Goal: Information Seeking & Learning: Learn about a topic

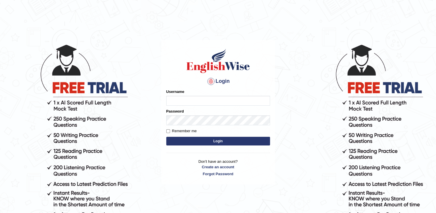
type input "Adedayo"
click at [201, 138] on button "Login" at bounding box center [218, 141] width 104 height 9
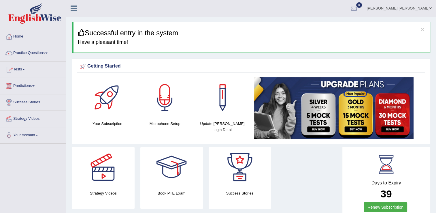
click at [21, 52] on link "Practice Questions" at bounding box center [33, 52] width 66 height 14
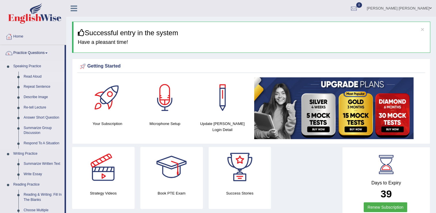
click at [26, 76] on link "Read Aloud" at bounding box center [43, 77] width 44 height 10
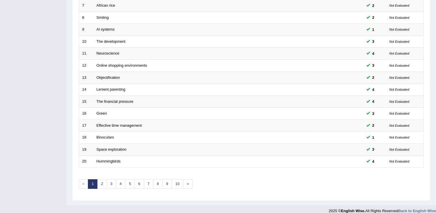
scroll to position [167, 0]
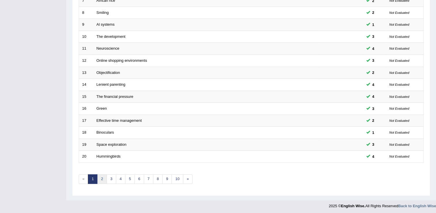
click at [102, 178] on link "2" at bounding box center [102, 179] width 10 height 10
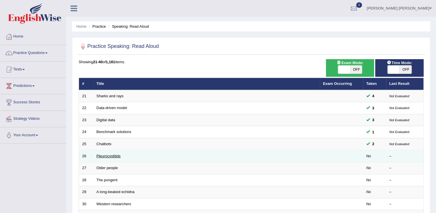
click at [105, 157] on link "Pleurocystitids" at bounding box center [109, 156] width 24 height 4
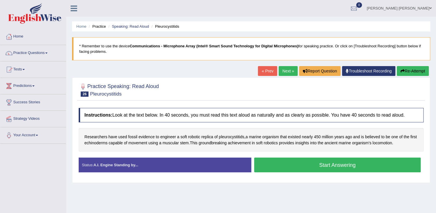
click at [342, 163] on button "Start Answering" at bounding box center [337, 164] width 167 height 15
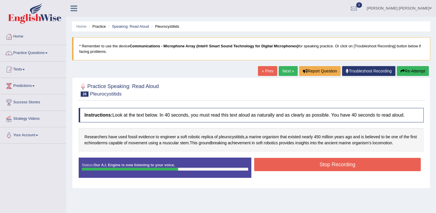
drag, startPoint x: 342, startPoint y: 163, endPoint x: 351, endPoint y: 178, distance: 16.7
click at [350, 178] on div "Status: Our A.I. Engine is now listening to your voice. Start Answering Stop Re…" at bounding box center [251, 170] width 345 height 26
drag, startPoint x: 351, startPoint y: 164, endPoint x: 356, endPoint y: 168, distance: 6.6
click at [356, 168] on button "Stop Recording" at bounding box center [337, 164] width 167 height 13
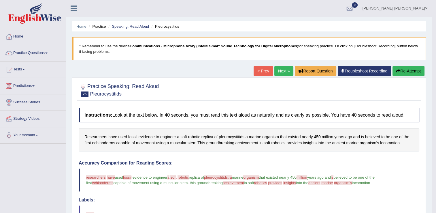
click at [400, 71] on button "Re-Attempt" at bounding box center [409, 71] width 32 height 10
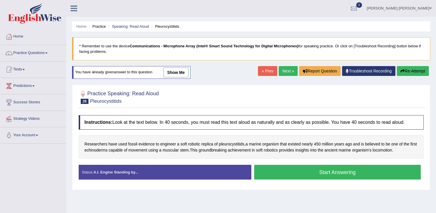
click at [356, 173] on button "Start Answering" at bounding box center [337, 172] width 167 height 15
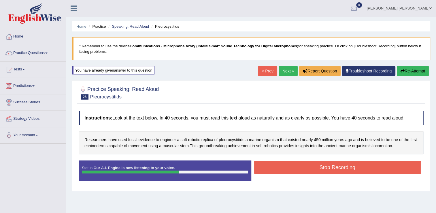
click at [358, 169] on button "Stop Recording" at bounding box center [337, 167] width 167 height 13
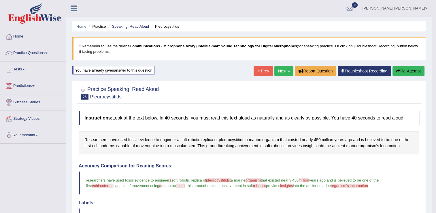
click at [281, 70] on link "Next »" at bounding box center [283, 71] width 19 height 10
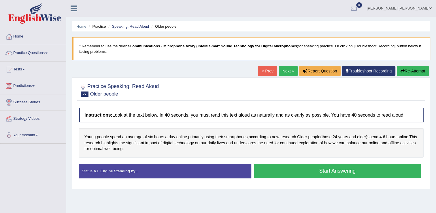
click at [330, 168] on button "Start Answering" at bounding box center [337, 170] width 167 height 15
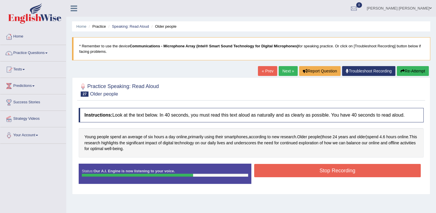
drag, startPoint x: 337, startPoint y: 174, endPoint x: 352, endPoint y: 186, distance: 19.1
click at [352, 186] on div "Status: Our A.I. Engine is now listening to your voice. Start Answering Stop Re…" at bounding box center [251, 176] width 345 height 26
drag, startPoint x: 363, startPoint y: 180, endPoint x: 364, endPoint y: 185, distance: 4.1
click at [364, 185] on div "Status: Our A.I. Engine is now listening to your voice. Start Answering Stop Re…" at bounding box center [251, 176] width 345 height 26
click at [362, 175] on button "Stop Recording" at bounding box center [337, 170] width 167 height 13
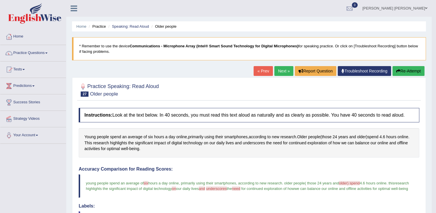
click at [283, 74] on link "Next »" at bounding box center [283, 71] width 19 height 10
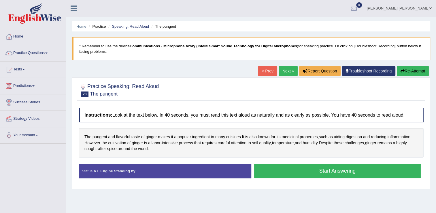
click at [343, 168] on button "Start Answering" at bounding box center [337, 170] width 167 height 15
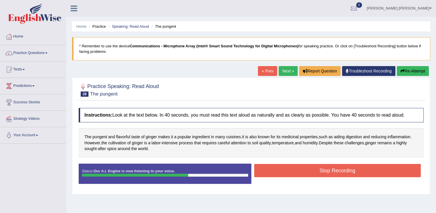
drag, startPoint x: 350, startPoint y: 167, endPoint x: 361, endPoint y: 174, distance: 12.7
click at [361, 174] on button "Stop Recording" at bounding box center [337, 170] width 167 height 13
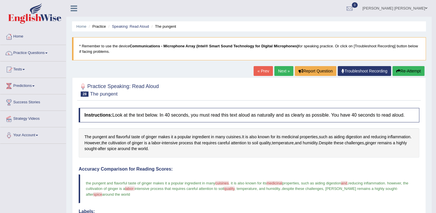
click at [287, 72] on link "Next »" at bounding box center [283, 71] width 19 height 10
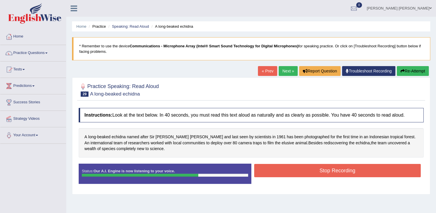
click at [328, 165] on button "Stop Recording" at bounding box center [337, 170] width 167 height 13
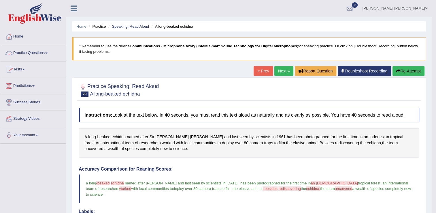
click at [40, 54] on link "Practice Questions" at bounding box center [33, 52] width 66 height 14
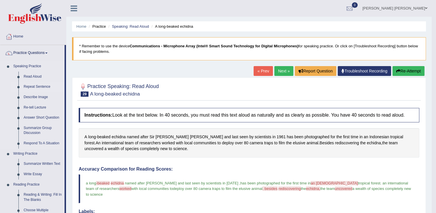
click at [37, 87] on link "Repeat Sentence" at bounding box center [43, 87] width 44 height 10
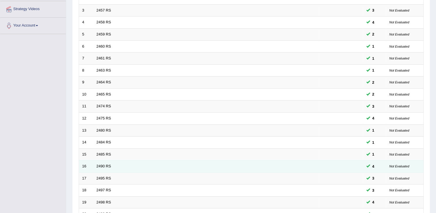
scroll to position [167, 0]
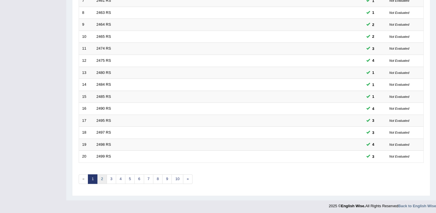
click at [101, 178] on link "2" at bounding box center [102, 179] width 10 height 10
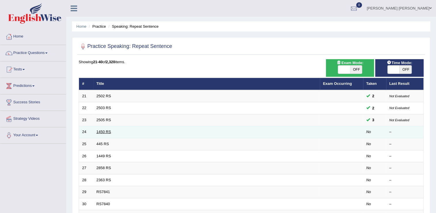
click at [99, 132] on link "1450 RS" at bounding box center [104, 131] width 15 height 4
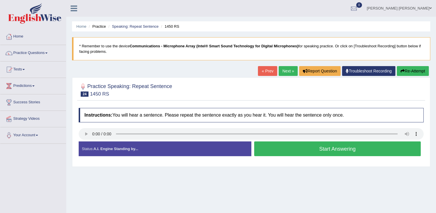
click at [377, 151] on button "Start Answering" at bounding box center [337, 148] width 167 height 15
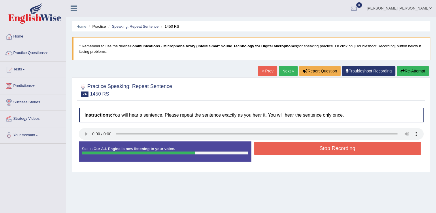
click at [404, 73] on button "Re-Attempt" at bounding box center [413, 71] width 32 height 10
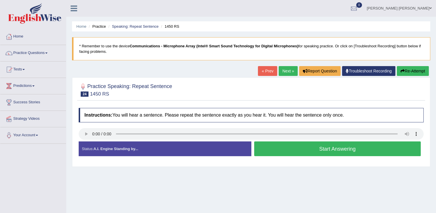
click at [271, 153] on button "Start Answering" at bounding box center [337, 148] width 167 height 15
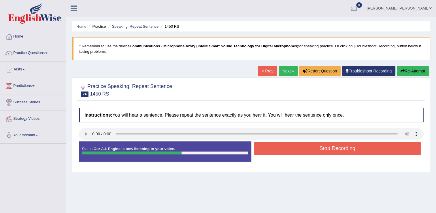
drag, startPoint x: 271, startPoint y: 153, endPoint x: 279, endPoint y: 158, distance: 8.7
click at [279, 158] on div "Status: Our A.I. Engine is now listening to your voice. Start Answering Stop Re…" at bounding box center [251, 154] width 345 height 26
drag, startPoint x: 281, startPoint y: 146, endPoint x: 289, endPoint y: 152, distance: 10.6
click at [289, 152] on button "Stop Recording" at bounding box center [337, 148] width 167 height 13
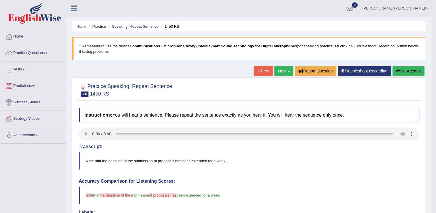
click at [408, 71] on button "Re-Attempt" at bounding box center [409, 71] width 32 height 10
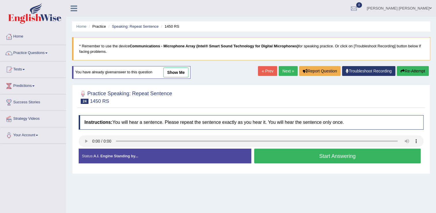
click at [298, 157] on button "Start Answering" at bounding box center [337, 155] width 167 height 15
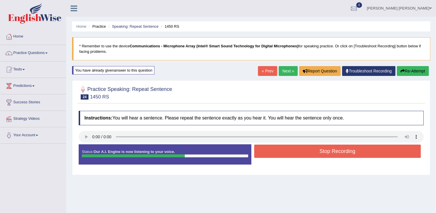
click at [294, 157] on button "Stop Recording" at bounding box center [337, 150] width 167 height 13
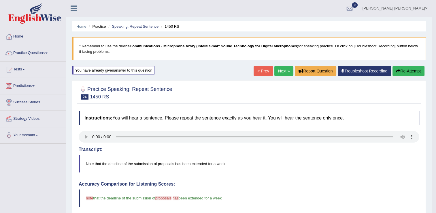
click at [283, 70] on link "Next »" at bounding box center [283, 71] width 19 height 10
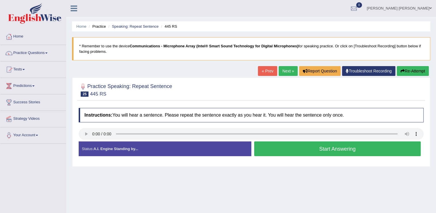
click at [319, 147] on button "Start Answering" at bounding box center [337, 148] width 167 height 15
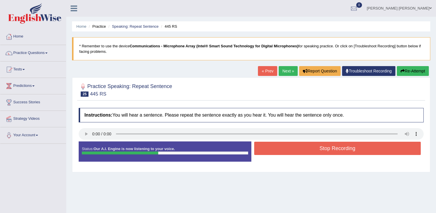
drag, startPoint x: 315, startPoint y: 148, endPoint x: 324, endPoint y: 158, distance: 14.1
click at [322, 157] on div "Status: Our A.I. Engine is now listening to your voice. Start Answering Stop Re…" at bounding box center [251, 154] width 345 height 26
click at [324, 145] on button "Stop Recording" at bounding box center [337, 148] width 167 height 13
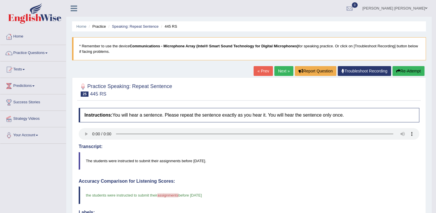
click at [283, 73] on link "Next »" at bounding box center [283, 71] width 19 height 10
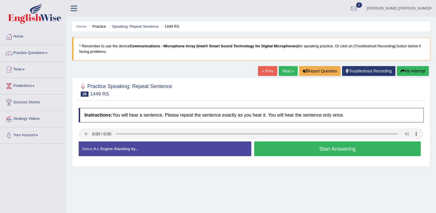
drag, startPoint x: 332, startPoint y: 150, endPoint x: 338, endPoint y: 157, distance: 8.8
click at [338, 157] on div "Start Answering" at bounding box center [337, 149] width 173 height 16
click at [335, 148] on button "Start Answering" at bounding box center [337, 148] width 167 height 15
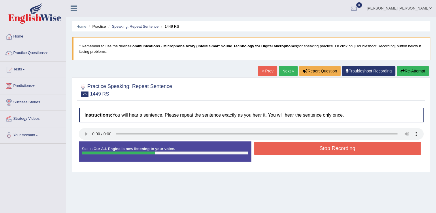
drag, startPoint x: 335, startPoint y: 148, endPoint x: 338, endPoint y: 152, distance: 4.9
click at [338, 152] on button "Stop Recording" at bounding box center [337, 148] width 167 height 13
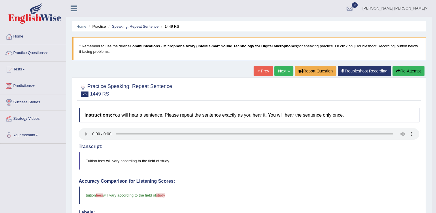
click at [39, 53] on link "Practice Questions" at bounding box center [33, 52] width 66 height 14
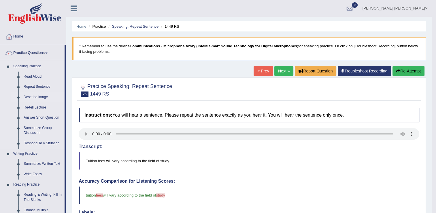
click at [39, 96] on link "Describe Image" at bounding box center [43, 97] width 44 height 10
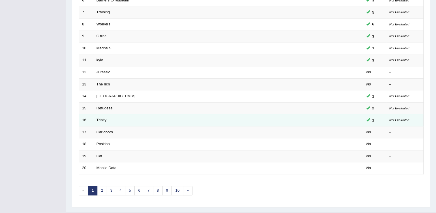
scroll to position [167, 0]
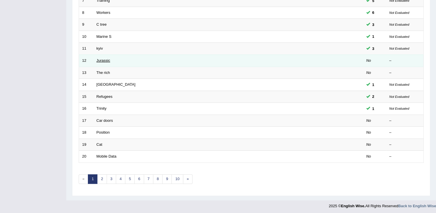
click at [98, 59] on link "Jurassic" at bounding box center [104, 60] width 14 height 4
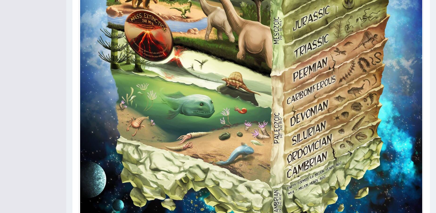
scroll to position [447, 0]
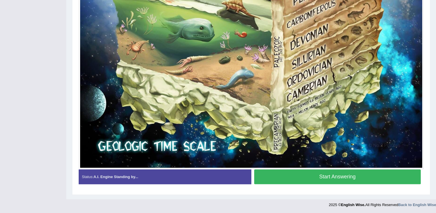
drag, startPoint x: 274, startPoint y: 201, endPoint x: 276, endPoint y: 227, distance: 26.6
click at [342, 172] on button "Start Answering" at bounding box center [337, 176] width 167 height 15
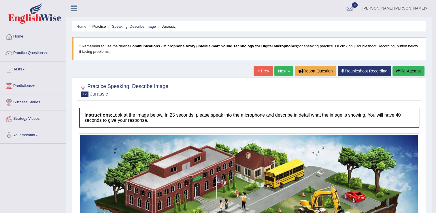
scroll to position [0, 0]
click at [279, 71] on link "Next »" at bounding box center [283, 71] width 19 height 10
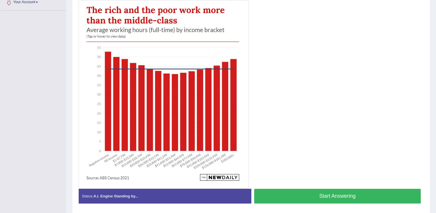
scroll to position [123, 0]
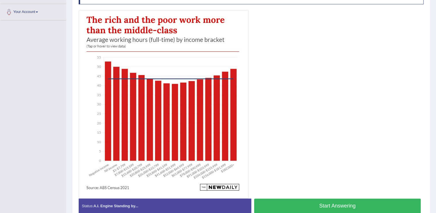
click at [346, 202] on button "Start Answering" at bounding box center [337, 205] width 167 height 15
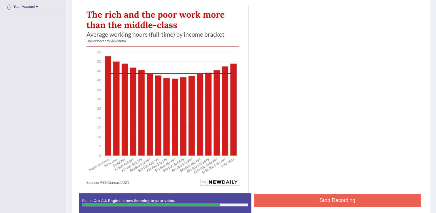
scroll to position [129, 0]
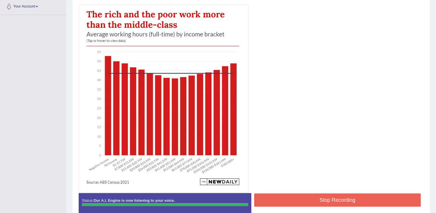
drag, startPoint x: 365, startPoint y: 200, endPoint x: 372, endPoint y: 206, distance: 9.2
click at [372, 206] on div "Stop Recording" at bounding box center [337, 200] width 173 height 15
click at [368, 198] on div "Instructions: Look at the image below. In 25 seconds, please speak into the mic…" at bounding box center [251, 98] width 348 height 244
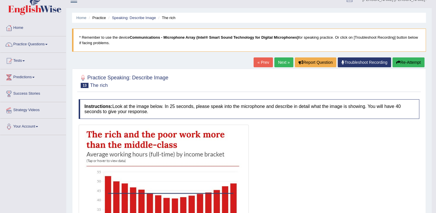
scroll to position [0, 0]
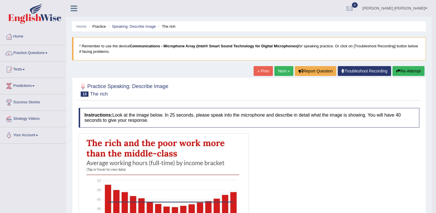
click at [277, 72] on link "Next »" at bounding box center [283, 71] width 19 height 10
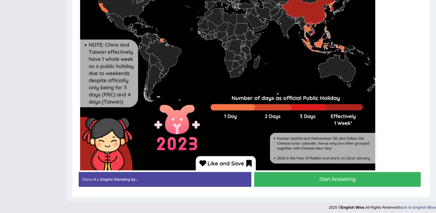
scroll to position [269, 0]
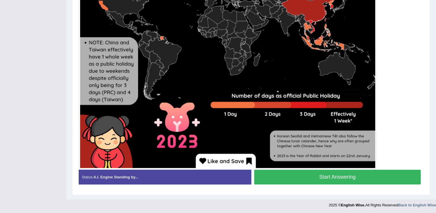
click at [358, 180] on button "Start Answering" at bounding box center [337, 177] width 167 height 15
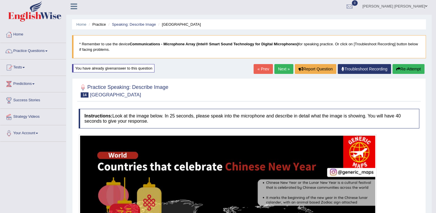
scroll to position [0, 0]
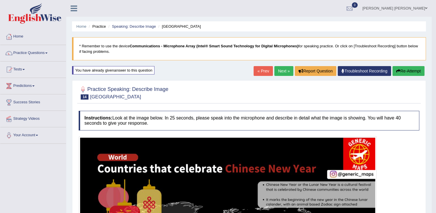
click at [279, 73] on link "Next »" at bounding box center [283, 71] width 19 height 10
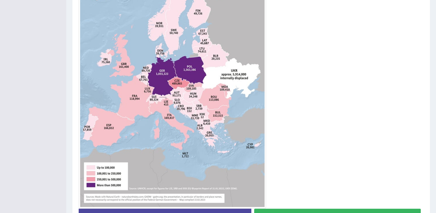
scroll to position [206, 0]
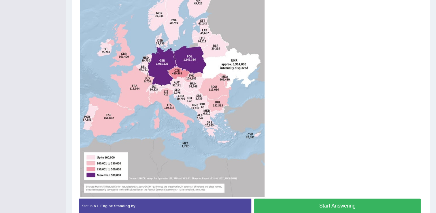
click at [380, 202] on button "Start Answering" at bounding box center [337, 205] width 167 height 15
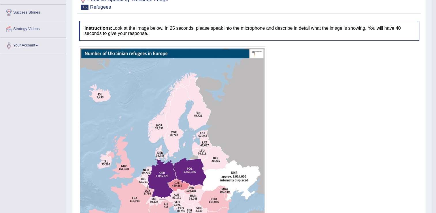
scroll to position [58, 0]
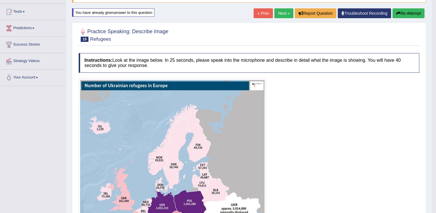
click at [406, 14] on button "Re-Attempt" at bounding box center [409, 13] width 32 height 10
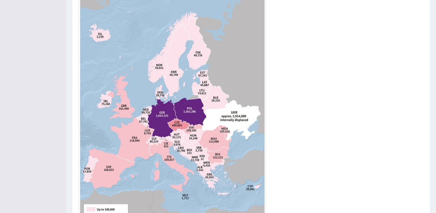
scroll to position [120, 0]
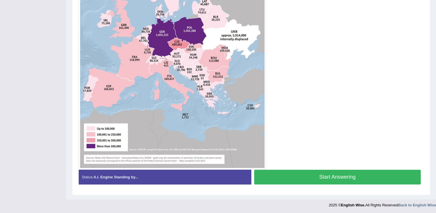
click at [327, 178] on button "Start Answering" at bounding box center [337, 177] width 167 height 15
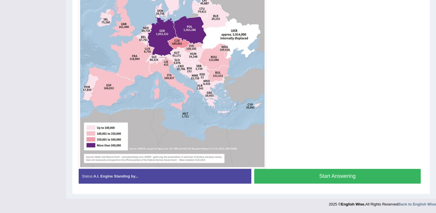
scroll to position [231, 0]
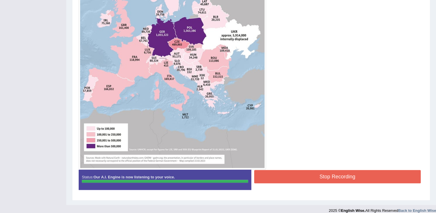
click at [298, 171] on button "Stop Recording" at bounding box center [337, 176] width 167 height 13
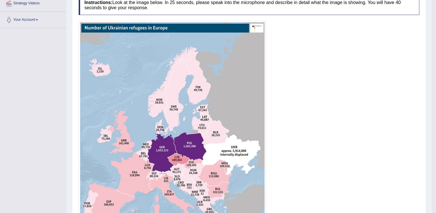
scroll to position [0, 0]
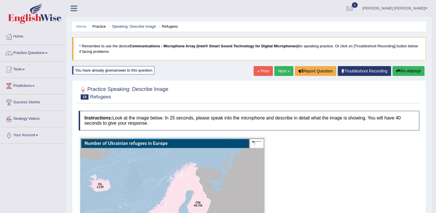
click at [285, 70] on link "Next »" at bounding box center [283, 71] width 19 height 10
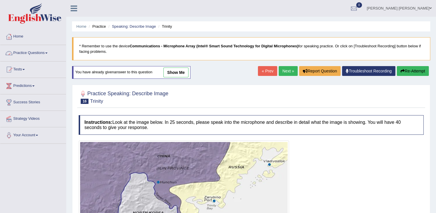
click at [31, 53] on link "Practice Questions" at bounding box center [33, 52] width 66 height 14
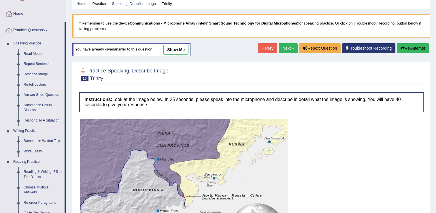
scroll to position [58, 0]
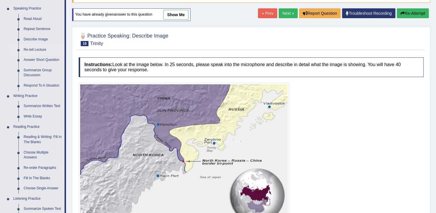
click at [37, 49] on link "Re-tell Lecture" at bounding box center [43, 50] width 44 height 10
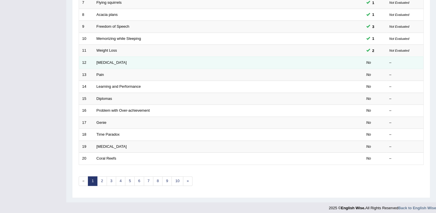
scroll to position [167, 0]
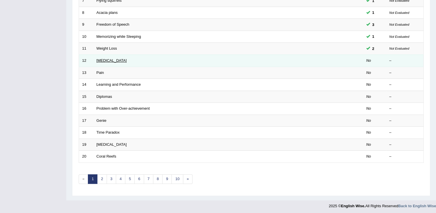
click at [101, 60] on link "[MEDICAL_DATA]" at bounding box center [112, 60] width 30 height 4
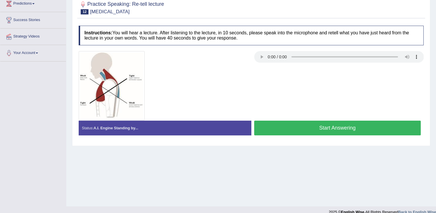
scroll to position [86, 0]
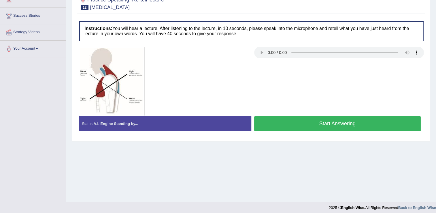
click at [360, 123] on button "Start Answering" at bounding box center [337, 123] width 167 height 15
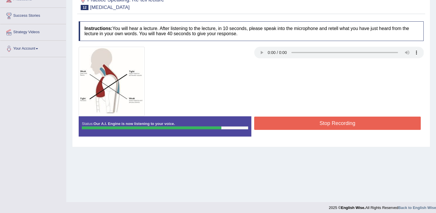
click at [358, 121] on button "Stop Recording" at bounding box center [337, 122] width 167 height 13
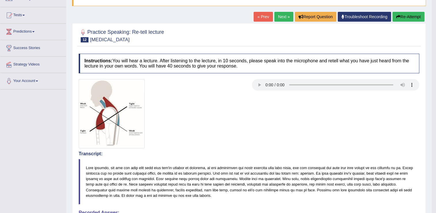
scroll to position [29, 0]
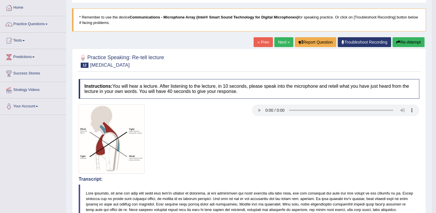
click at [404, 42] on button "Re-Attempt" at bounding box center [409, 42] width 32 height 10
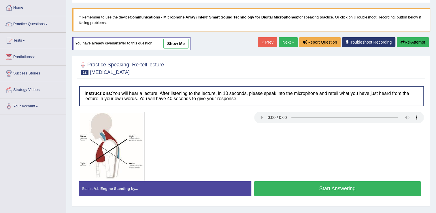
click at [343, 189] on button "Start Answering" at bounding box center [337, 188] width 167 height 15
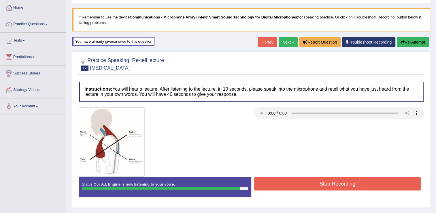
click at [351, 181] on button "Stop Recording" at bounding box center [337, 183] width 167 height 13
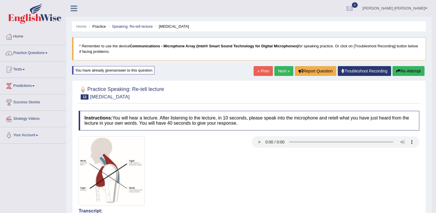
click at [285, 72] on link "Next »" at bounding box center [283, 71] width 19 height 10
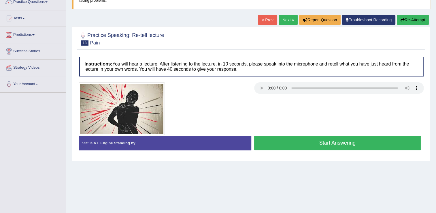
scroll to position [58, 0]
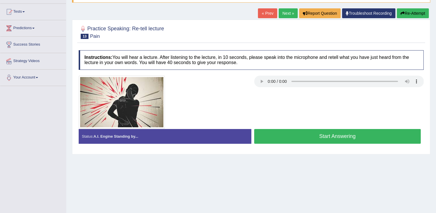
click at [301, 139] on button "Start Answering" at bounding box center [337, 136] width 167 height 15
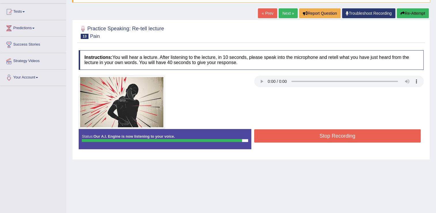
click at [302, 139] on button "Stop Recording" at bounding box center [337, 135] width 167 height 13
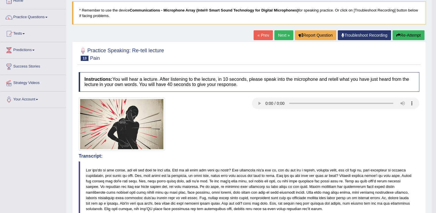
scroll to position [0, 0]
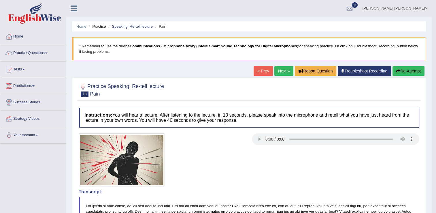
click at [281, 71] on link "Next »" at bounding box center [283, 71] width 19 height 10
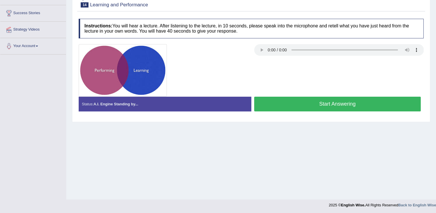
scroll to position [90, 0]
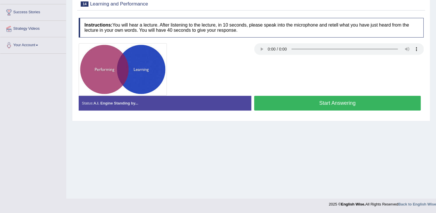
click at [326, 105] on button "Start Answering" at bounding box center [337, 103] width 167 height 15
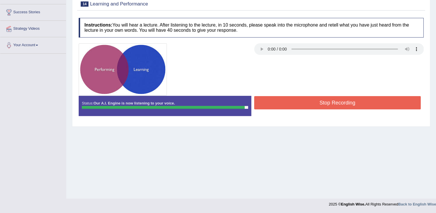
click at [371, 101] on button "Stop Recording" at bounding box center [337, 102] width 167 height 13
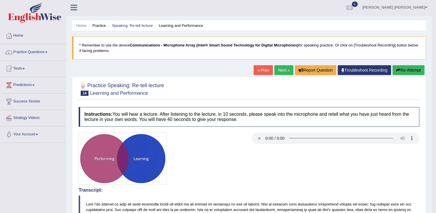
scroll to position [0, 0]
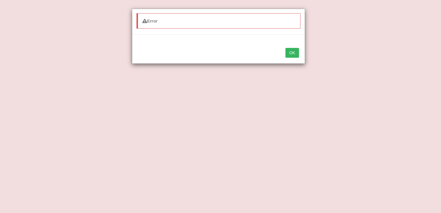
click at [292, 55] on button "OK" at bounding box center [291, 53] width 13 height 10
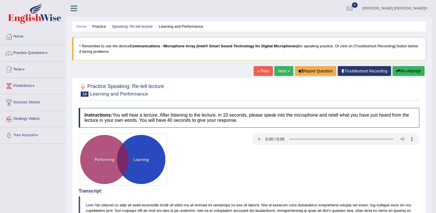
click at [40, 54] on link "Practice Questions" at bounding box center [33, 52] width 66 height 14
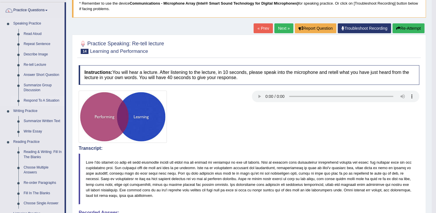
scroll to position [58, 0]
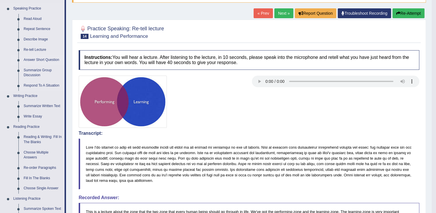
click at [32, 60] on link "Answer Short Question" at bounding box center [43, 60] width 44 height 10
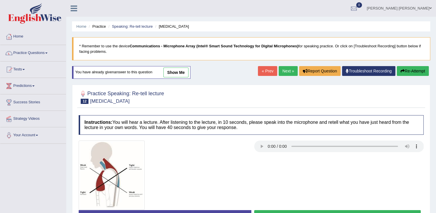
click at [19, 52] on link "Practice Questions" at bounding box center [33, 52] width 66 height 14
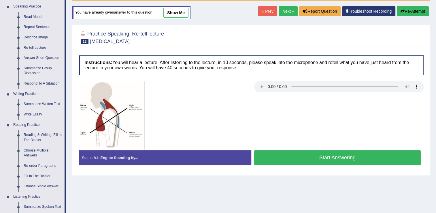
scroll to position [86, 0]
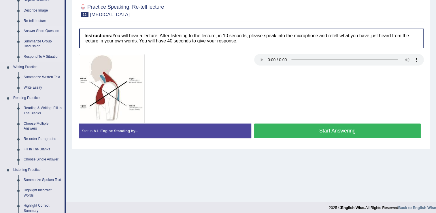
click at [48, 32] on link "Answer Short Question" at bounding box center [43, 31] width 44 height 10
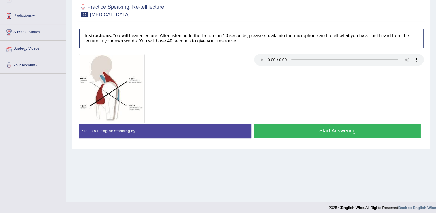
scroll to position [90, 0]
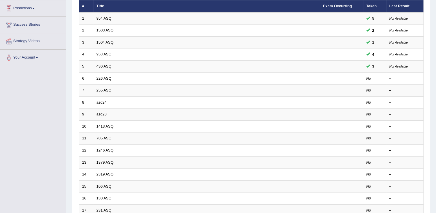
scroll to position [86, 0]
